Goal: Transaction & Acquisition: Download file/media

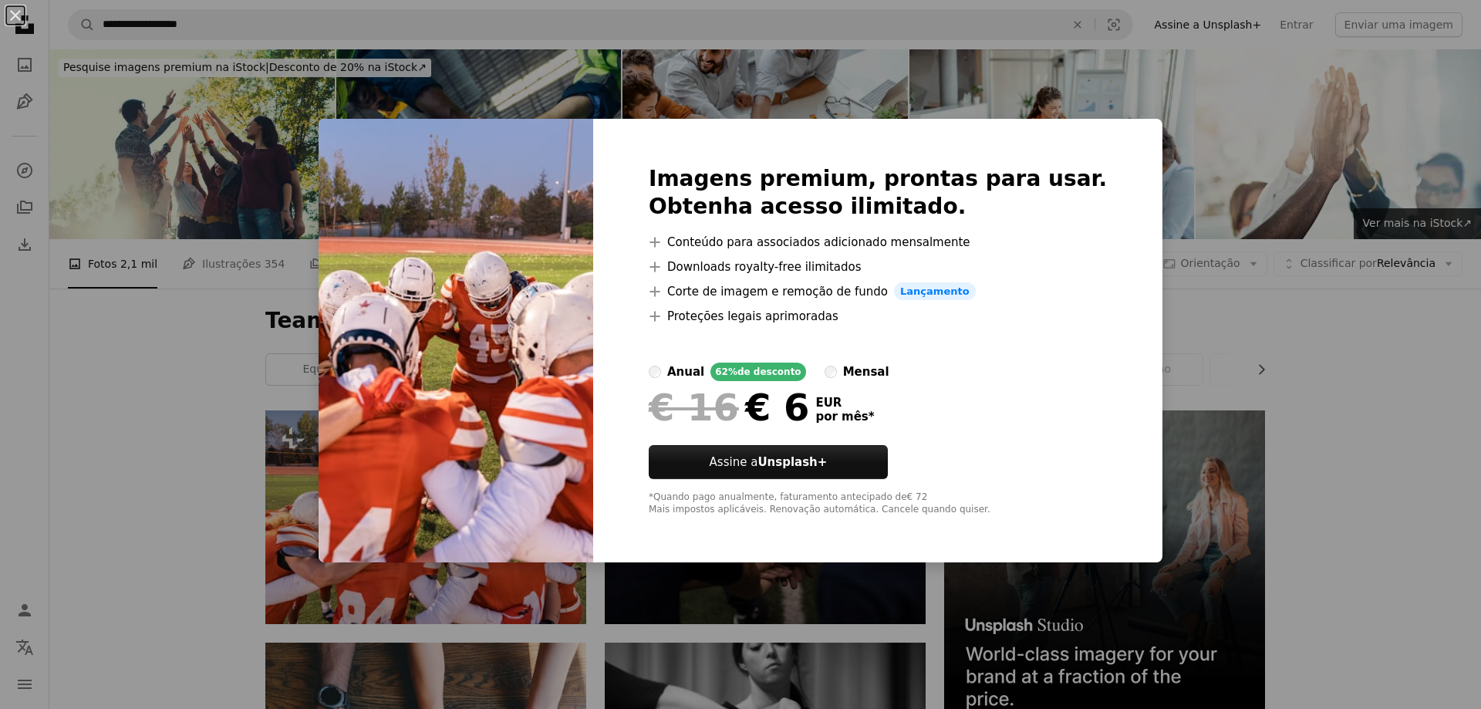
click at [146, 376] on div "An X shape Imagens premium, prontas para usar. Obtenha acesso ilimitado. A plus…" at bounding box center [740, 354] width 1481 height 709
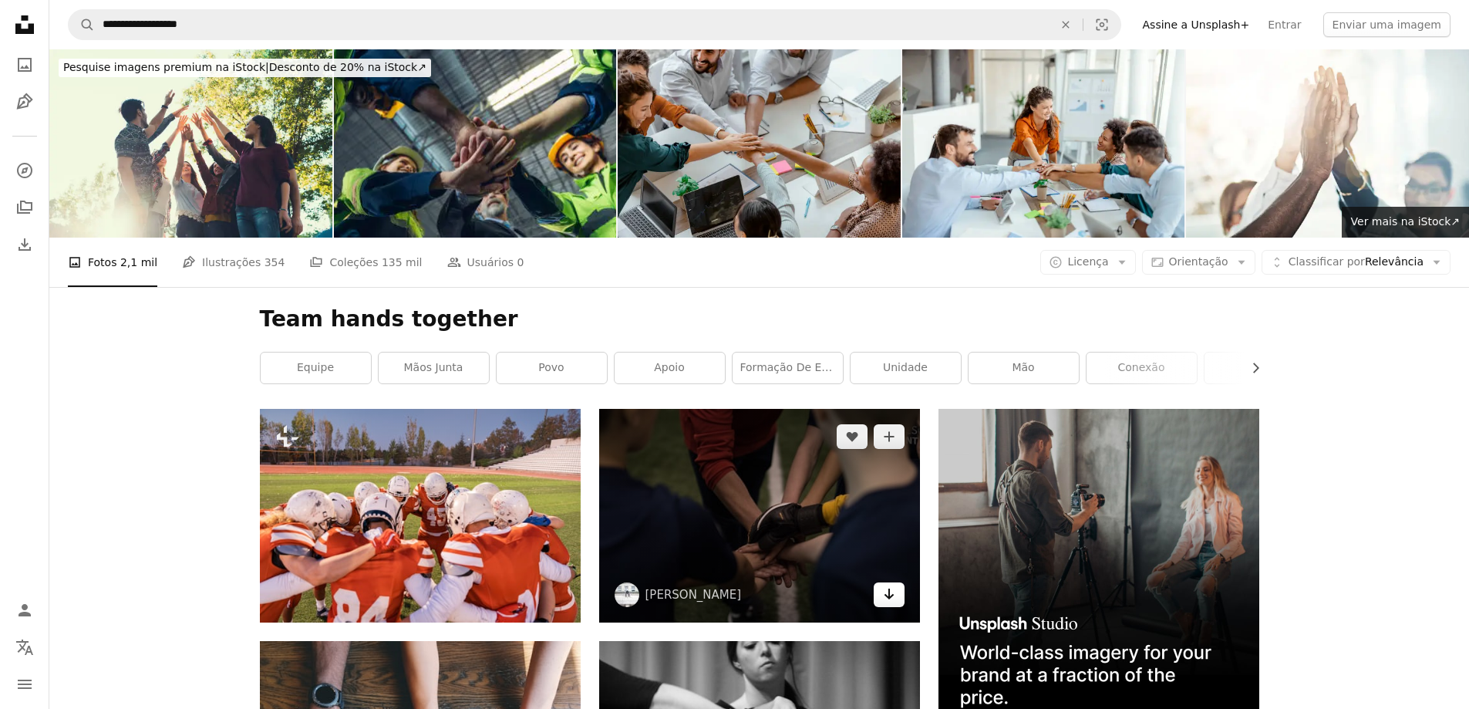
click at [890, 591] on icon "Arrow pointing down" at bounding box center [889, 594] width 12 height 19
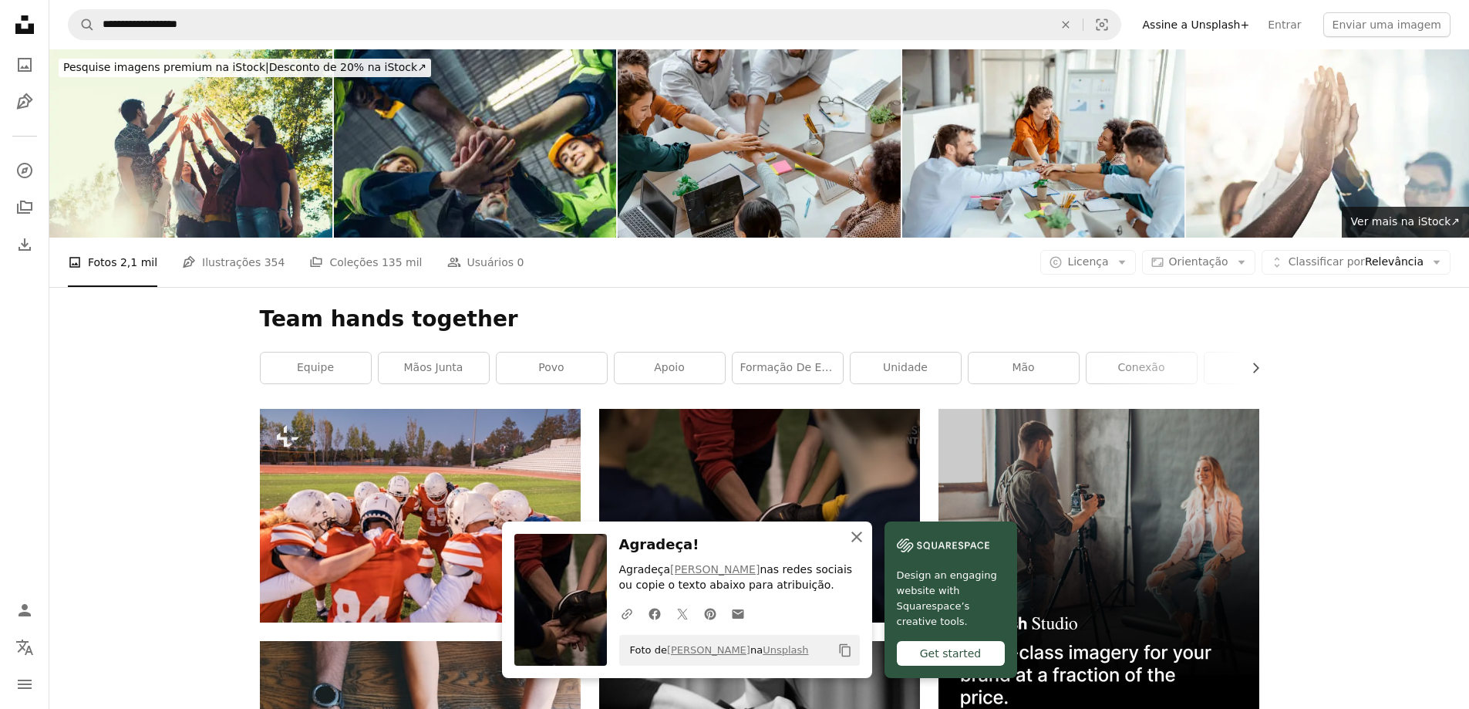
click at [858, 537] on icon "button" at bounding box center [857, 536] width 11 height 11
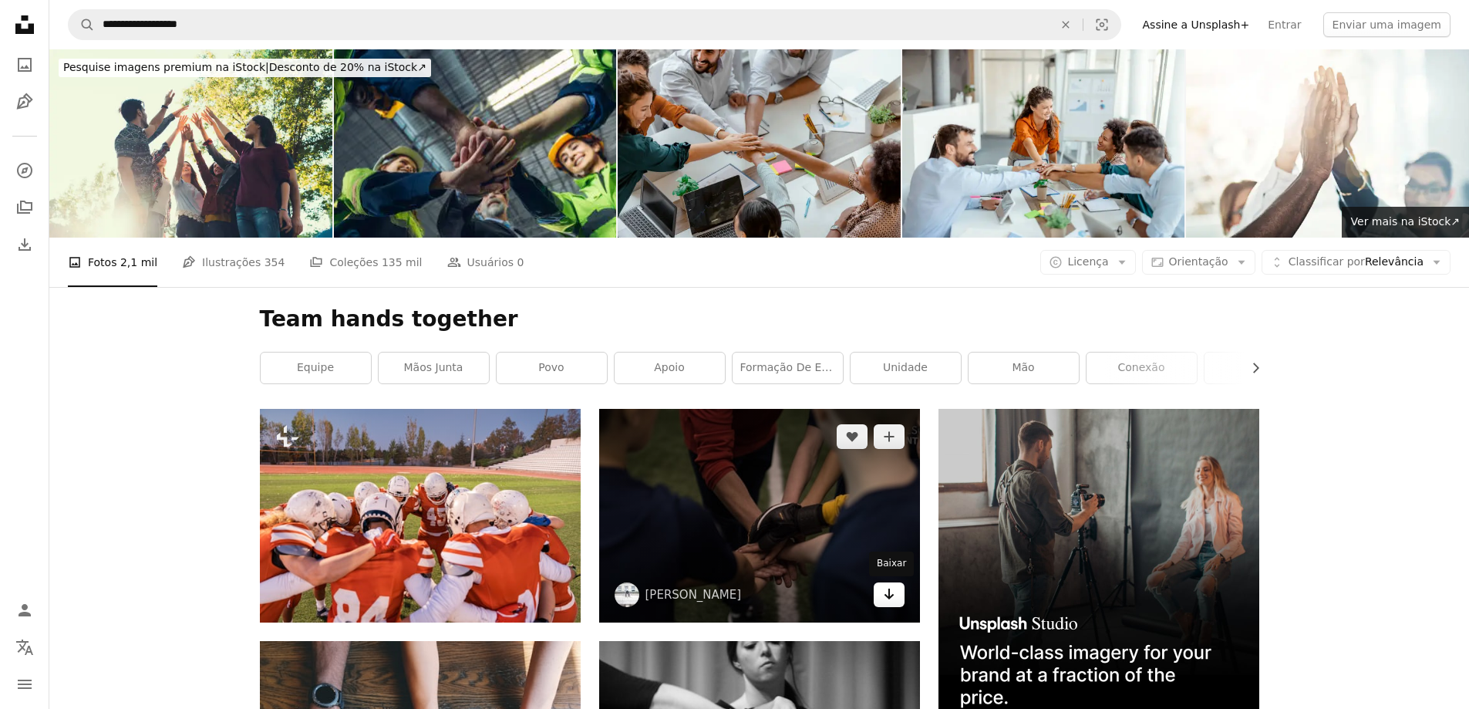
click at [896, 596] on link "Arrow pointing down" at bounding box center [889, 594] width 31 height 25
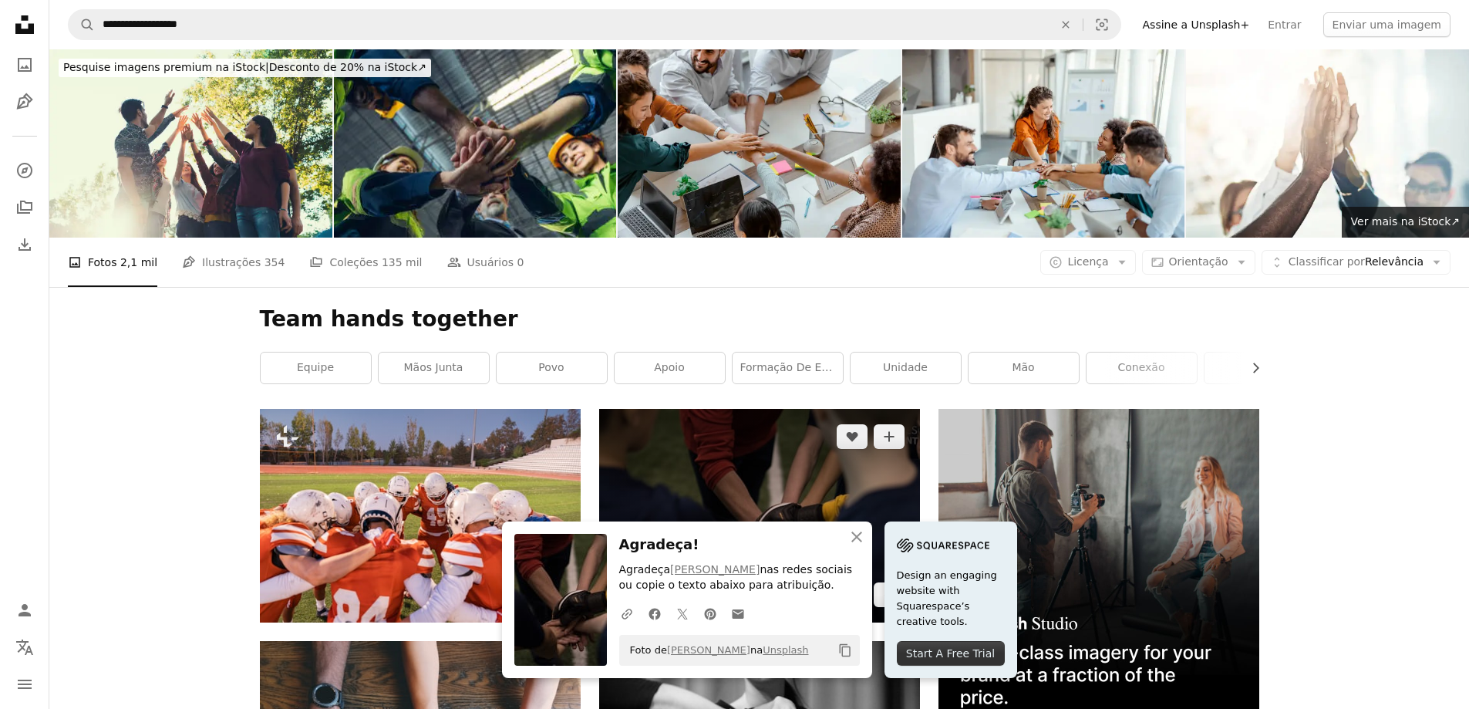
click at [805, 486] on img at bounding box center [759, 516] width 321 height 214
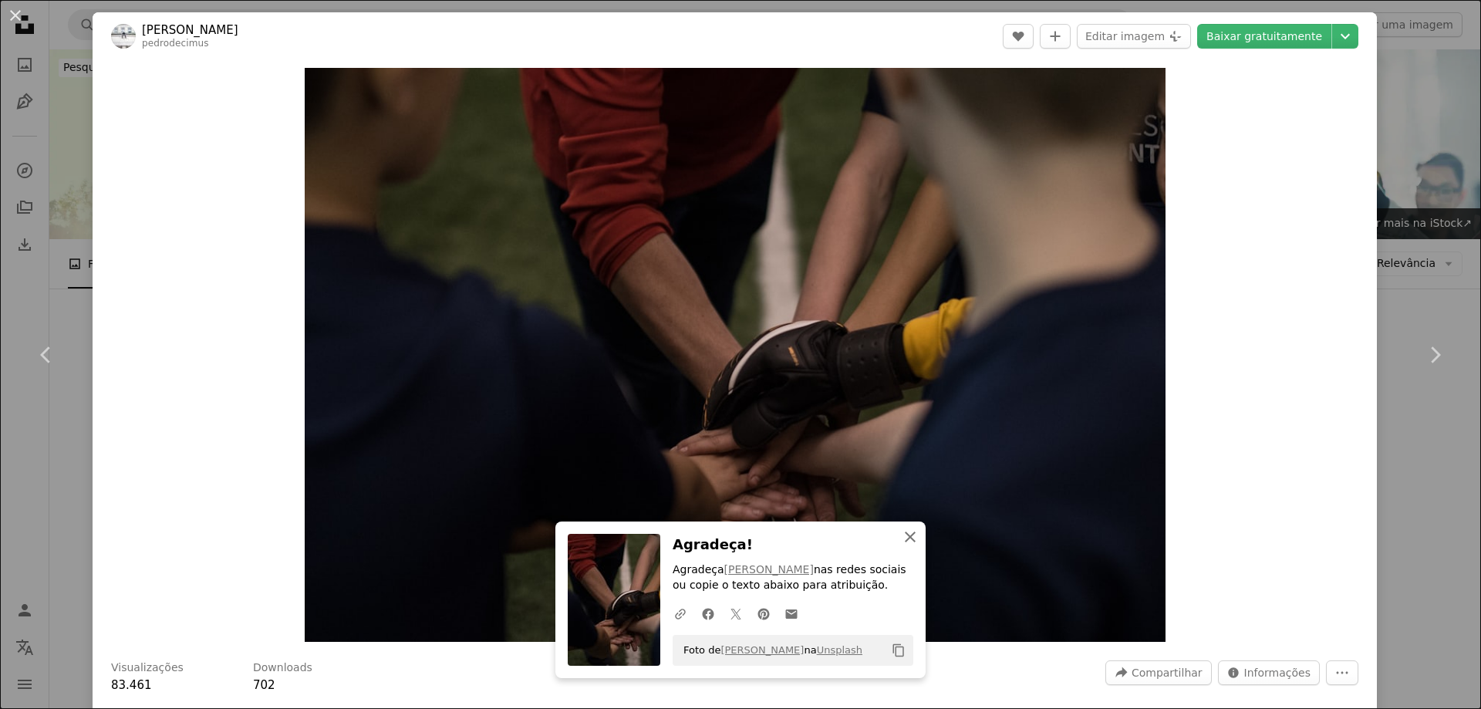
click at [909, 537] on icon "An X shape" at bounding box center [910, 537] width 19 height 19
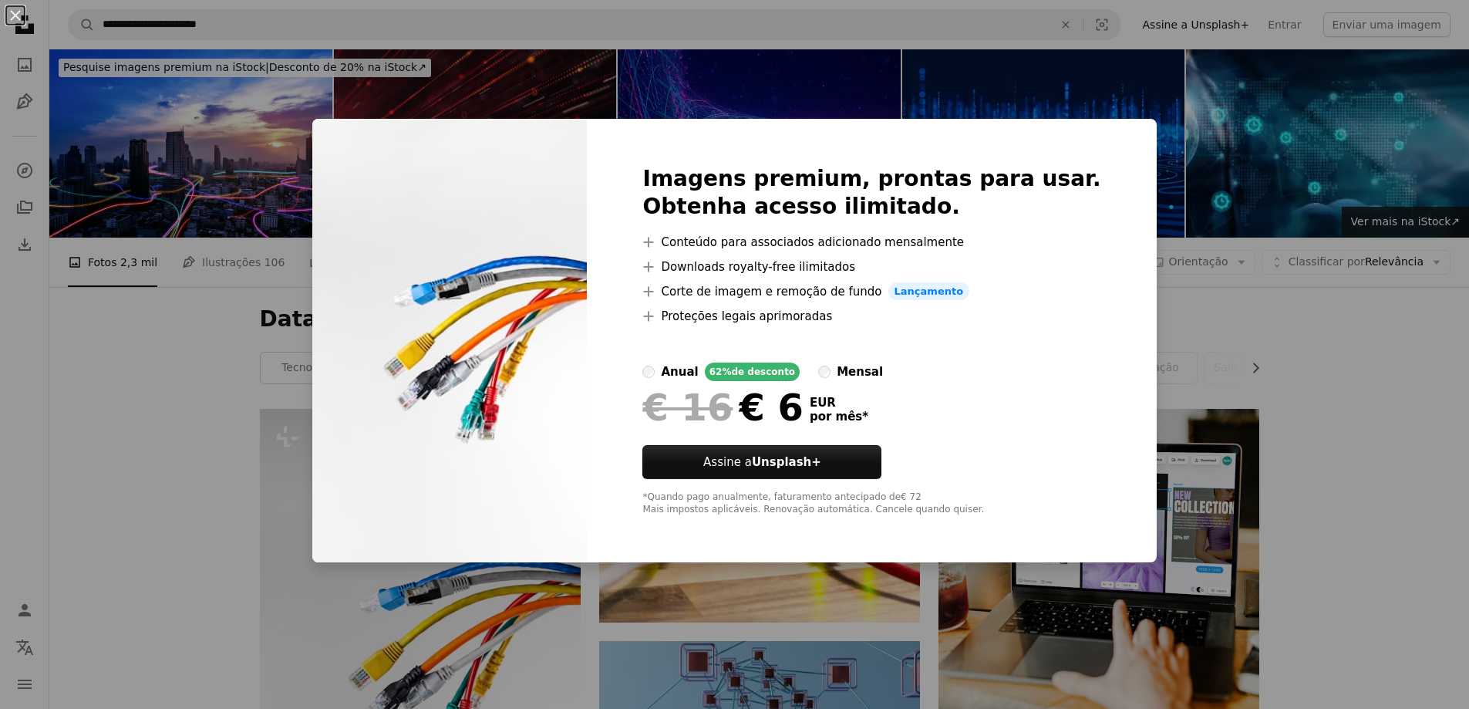
scroll to position [231, 0]
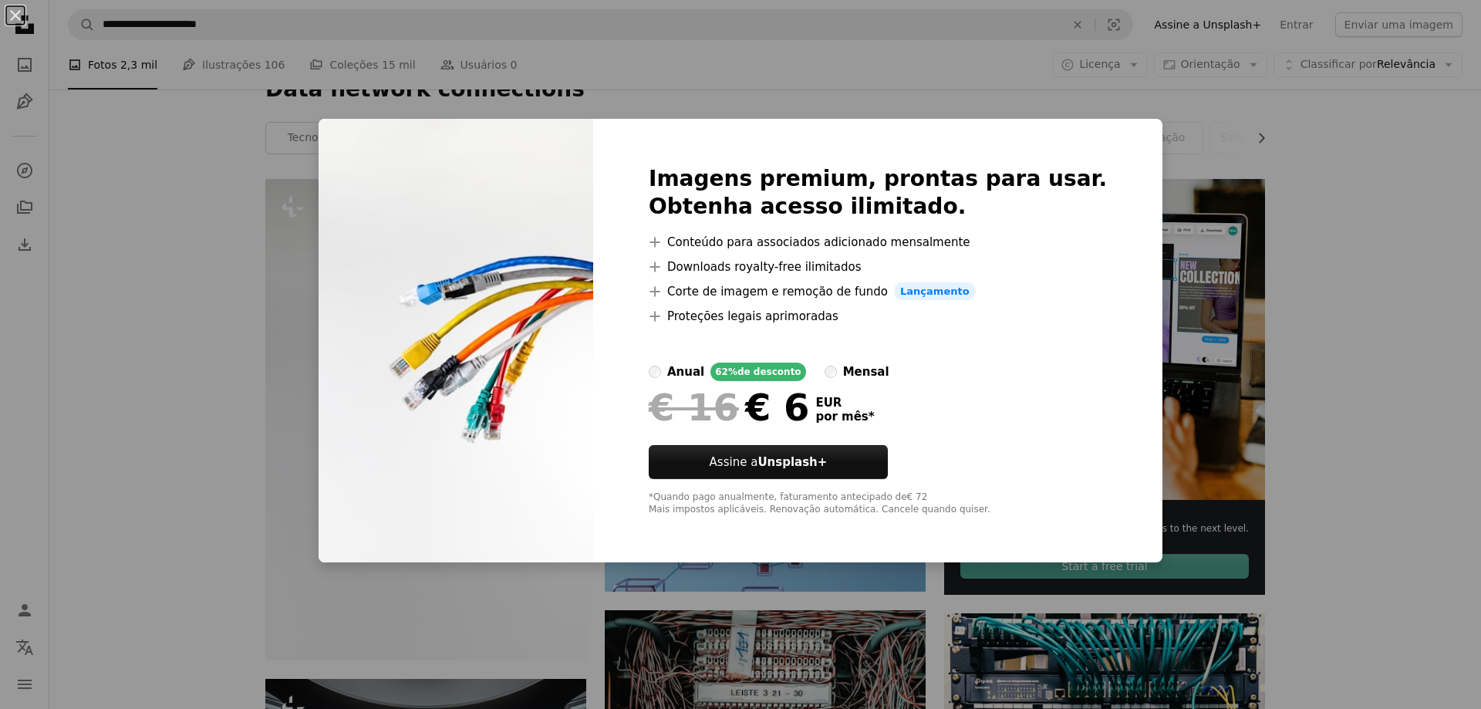
click at [195, 473] on div "An X shape Imagens premium, prontas para usar. Obtenha acesso ilimitado. A plus…" at bounding box center [740, 354] width 1481 height 709
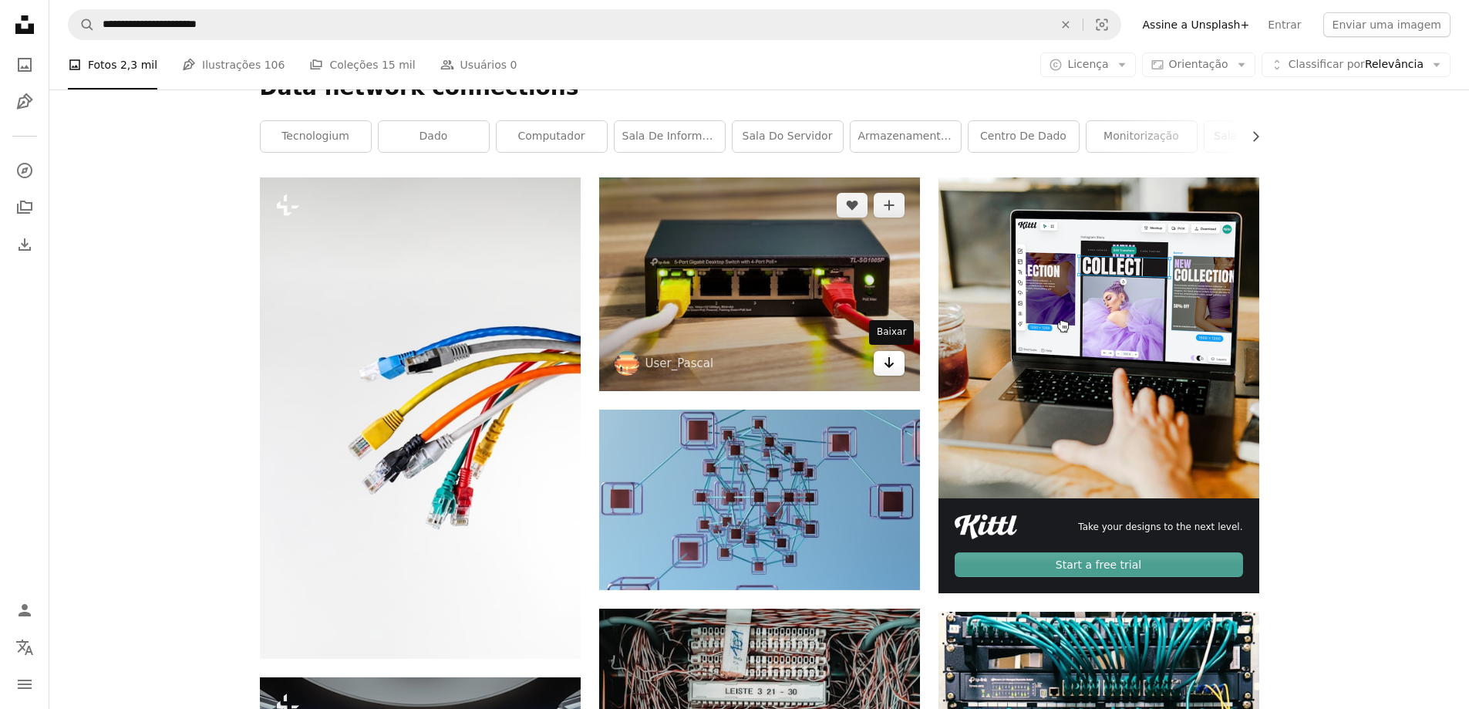
click at [890, 367] on icon "Baixar" at bounding box center [889, 362] width 10 height 11
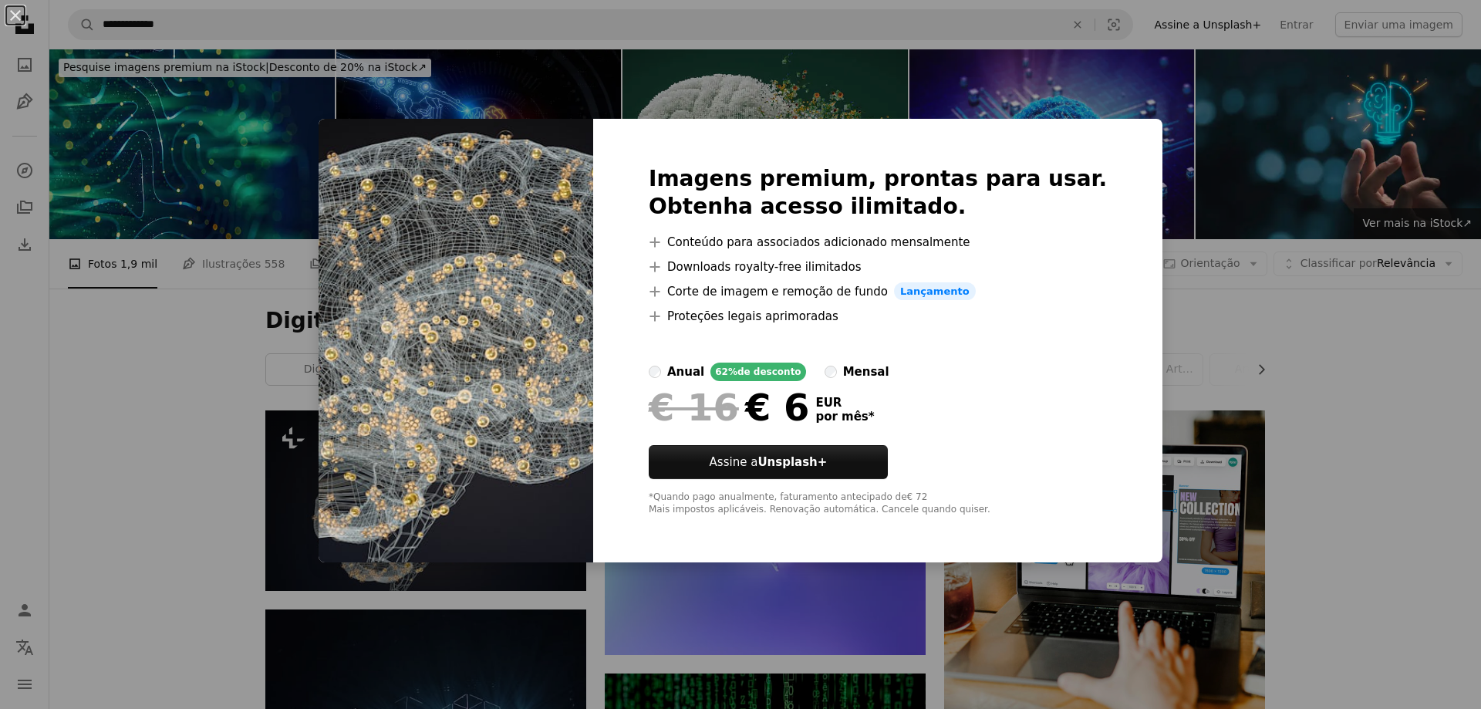
click at [98, 474] on div "An X shape Imagens premium, prontas para usar. Obtenha acesso ilimitado. A plus…" at bounding box center [740, 354] width 1481 height 709
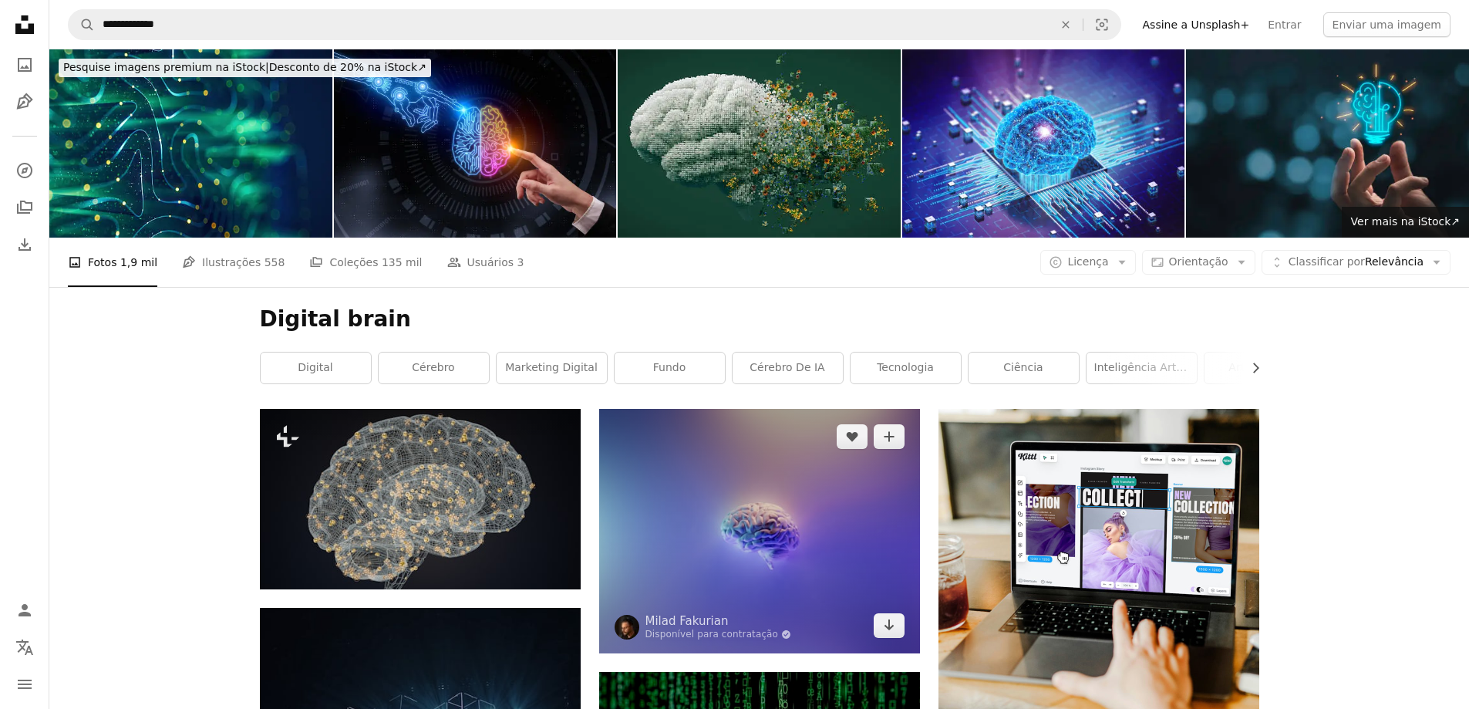
click at [663, 518] on img at bounding box center [759, 531] width 321 height 244
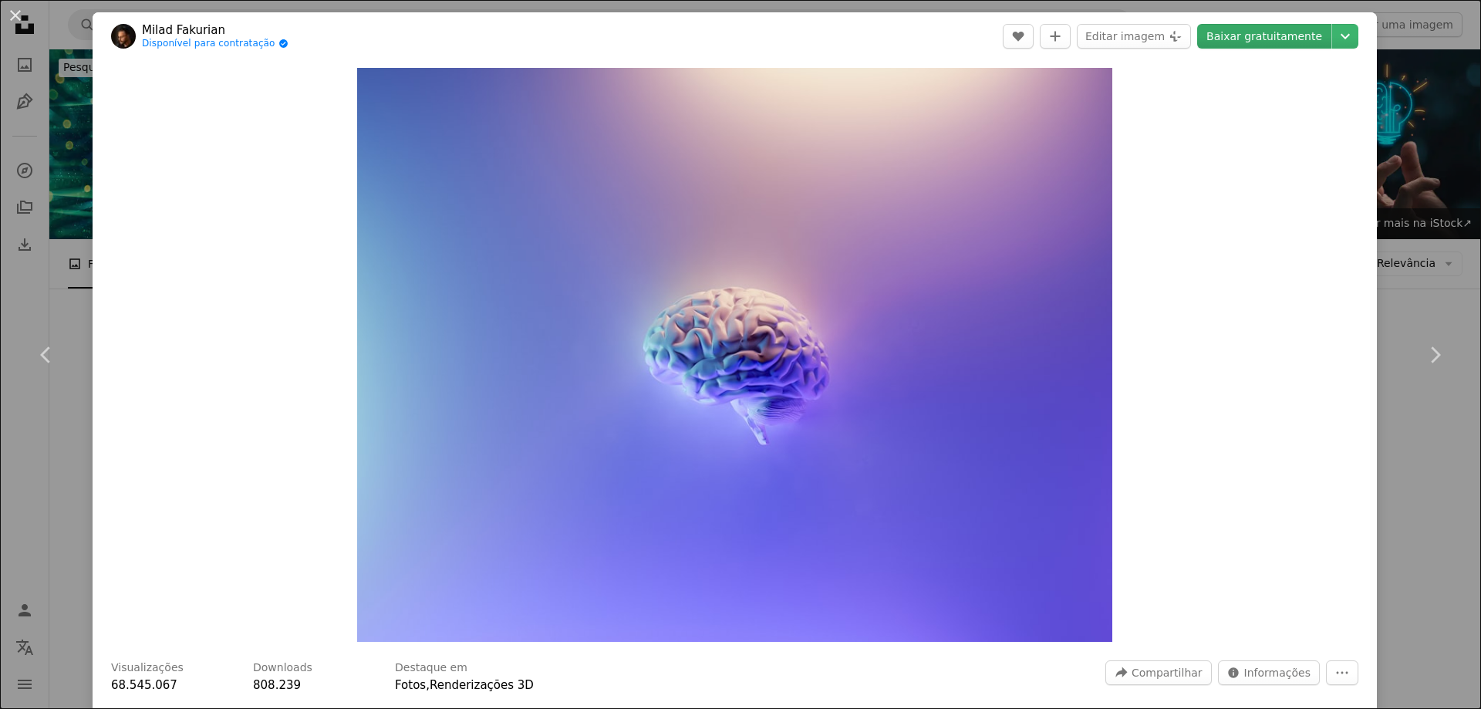
drag, startPoint x: 1227, startPoint y: 39, endPoint x: 1235, endPoint y: 41, distance: 8.1
click at [1229, 39] on link "Baixar gratuitamente" at bounding box center [1264, 36] width 134 height 25
